Goal: Check status: Check status

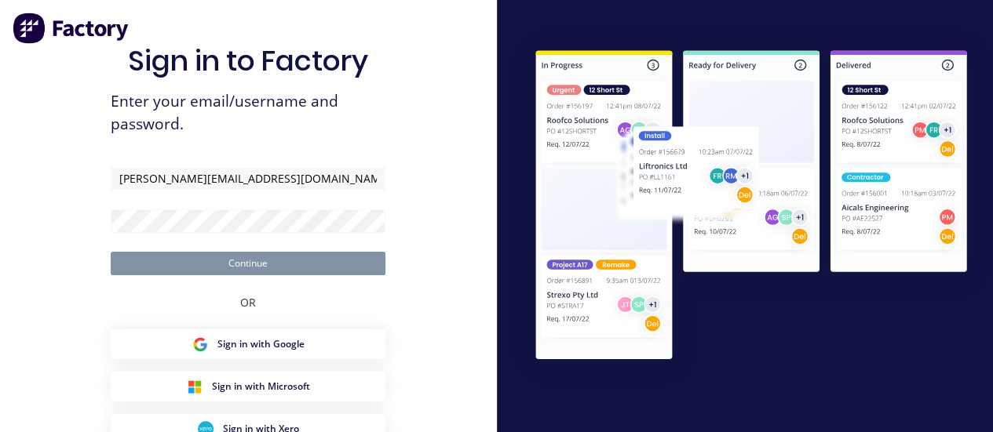
type input "[PERSON_NAME][EMAIL_ADDRESS][DOMAIN_NAME]"
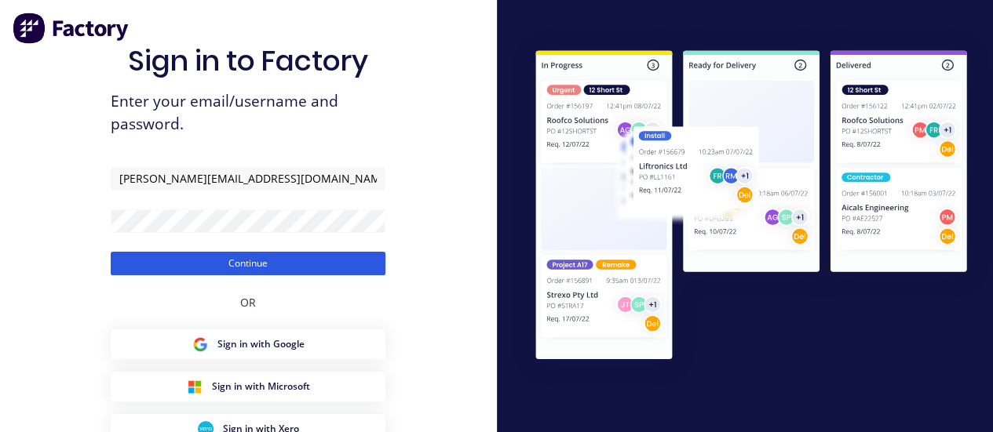
click at [347, 272] on button "Continue" at bounding box center [248, 264] width 275 height 24
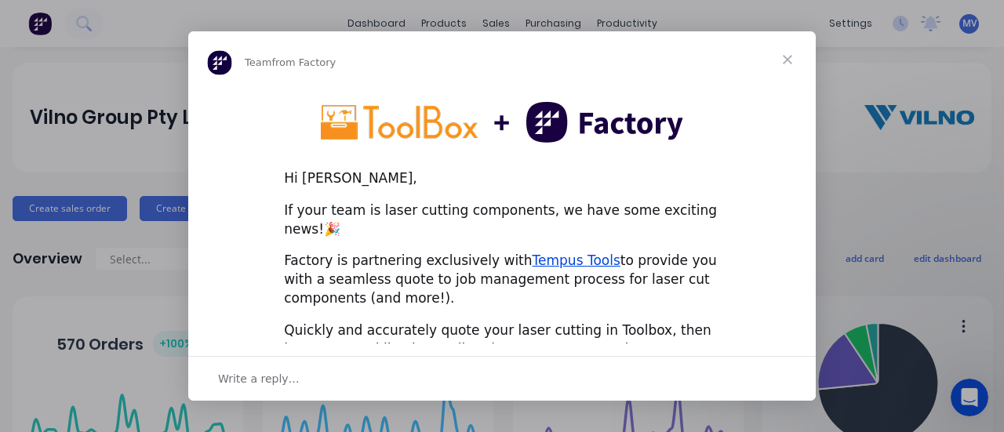
click at [795, 54] on span "Close" at bounding box center [788, 59] width 56 height 56
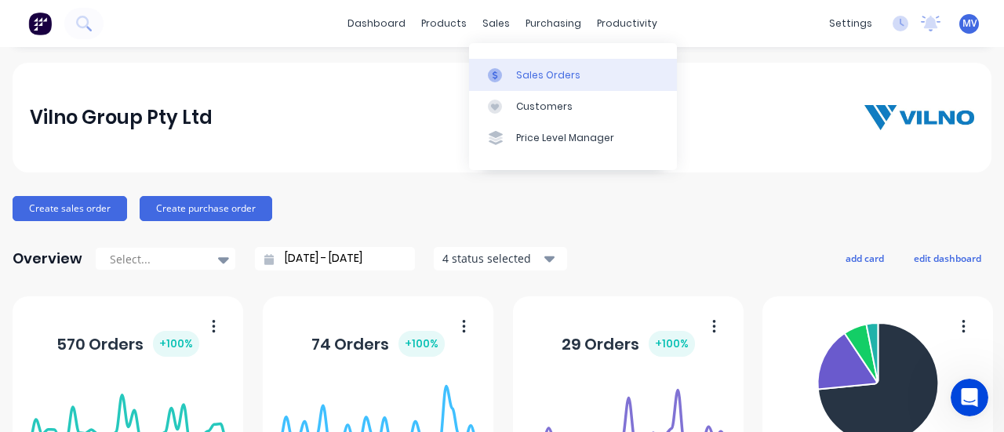
click at [524, 71] on div "Sales Orders" at bounding box center [548, 75] width 64 height 14
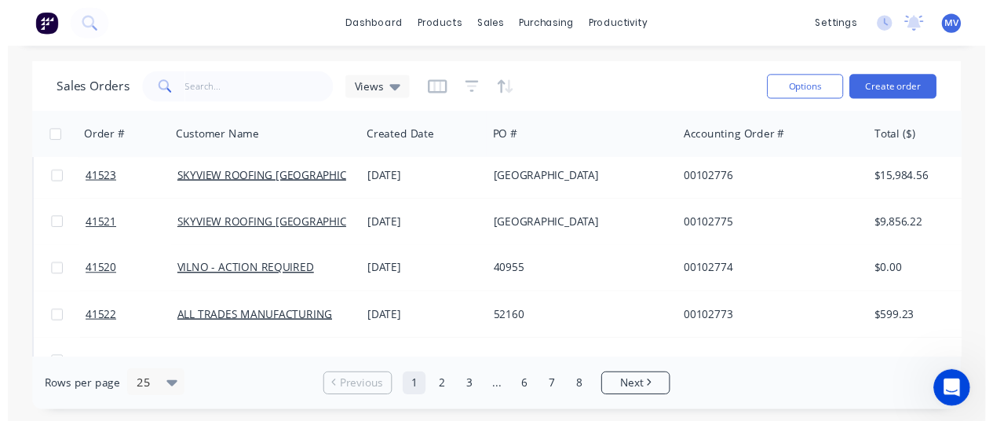
scroll to position [993, 0]
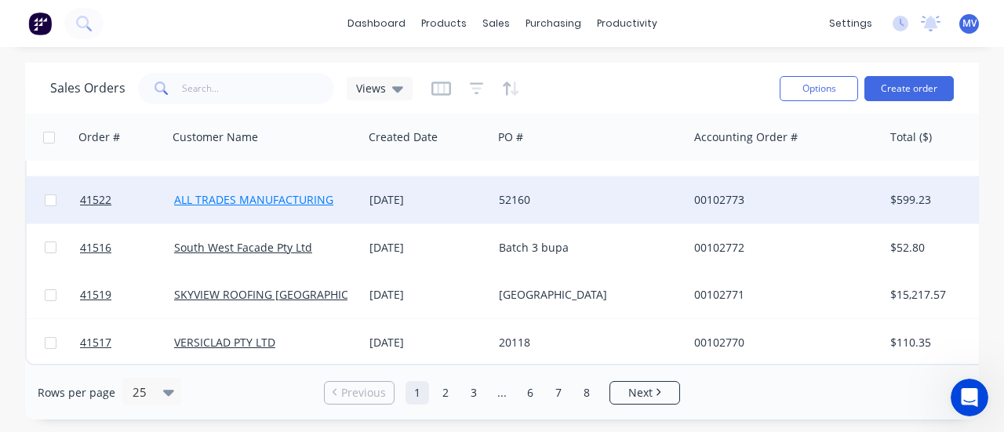
click at [218, 194] on link "ALL TRADES MANUFACTURING" at bounding box center [253, 199] width 159 height 15
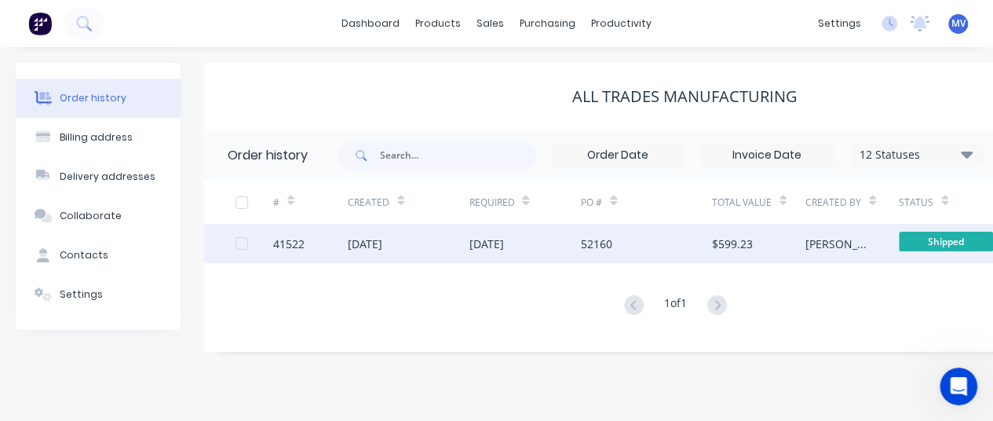
click at [382, 242] on div "[DATE]" at bounding box center [365, 243] width 35 height 16
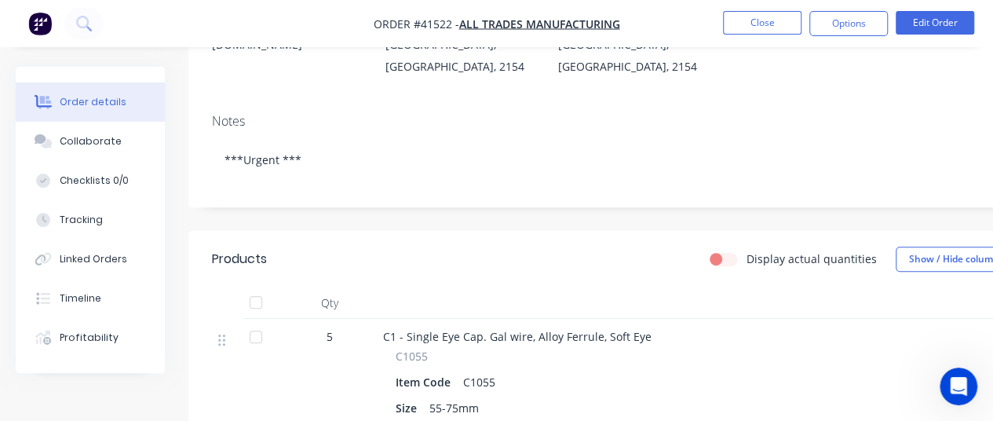
scroll to position [157, 0]
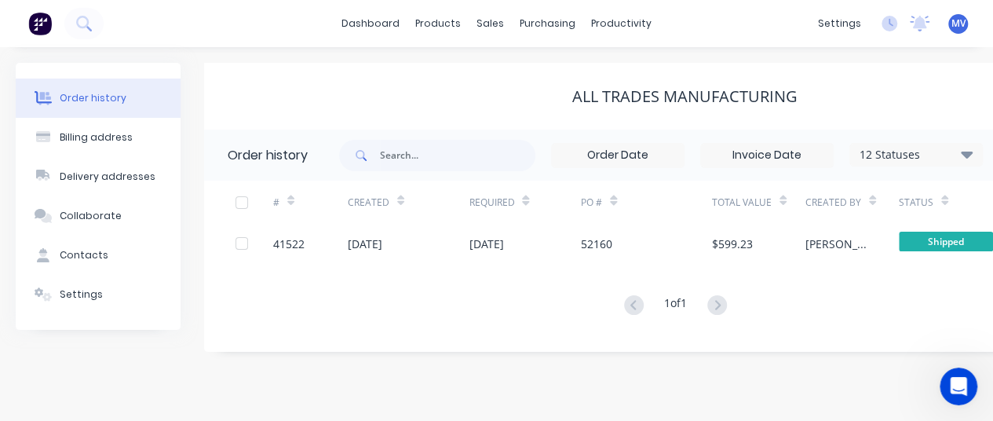
scroll to position [0, 171]
